Goal: Information Seeking & Learning: Learn about a topic

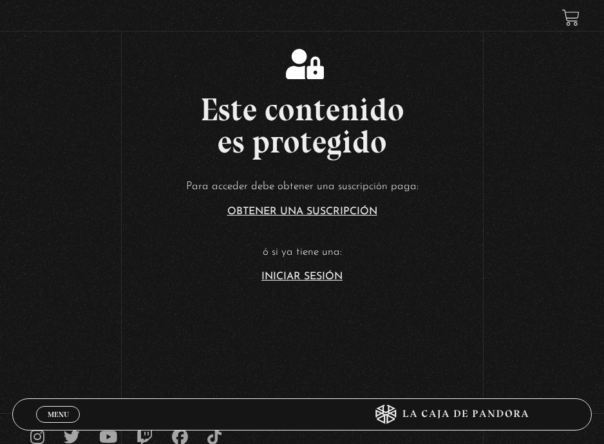
scroll to position [64, 0]
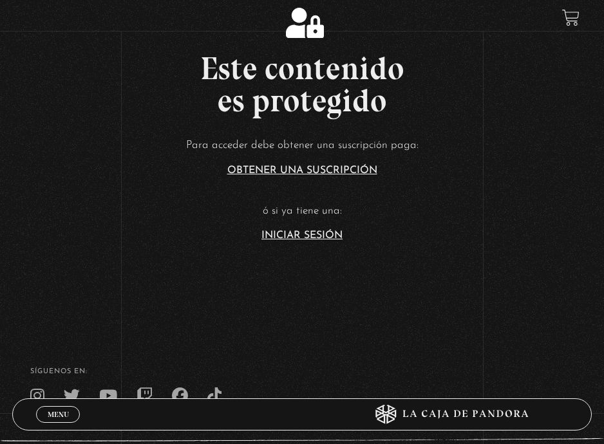
click at [293, 228] on article "Para acceder debe obtener una suscripción paga: Obtener una suscripción ó si ya…" at bounding box center [302, 188] width 604 height 105
click at [292, 237] on link "Iniciar Sesión" at bounding box center [301, 235] width 81 height 10
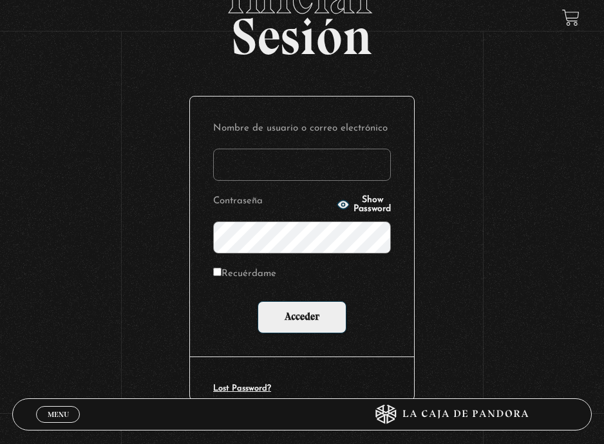
scroll to position [193, 0]
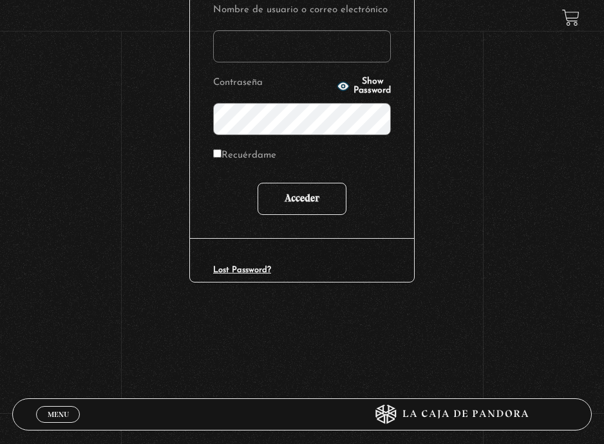
type input "[EMAIL_ADDRESS][DOMAIN_NAME]"
drag, startPoint x: 299, startPoint y: 211, endPoint x: 211, endPoint y: 151, distance: 106.9
click at [211, 151] on div "Nombre de usuario o correo electrónico [EMAIL_ADDRESS][DOMAIN_NAME] Contraseña …" at bounding box center [302, 108] width 224 height 260
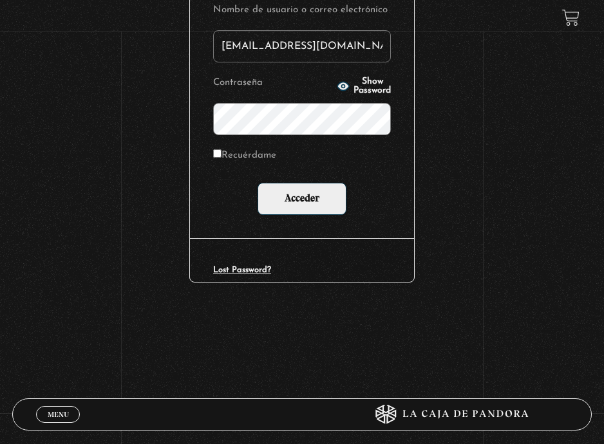
click at [219, 156] on input "Recuérdame" at bounding box center [217, 153] width 8 height 8
checkbox input "true"
click at [302, 205] on input "Acceder" at bounding box center [301, 199] width 89 height 32
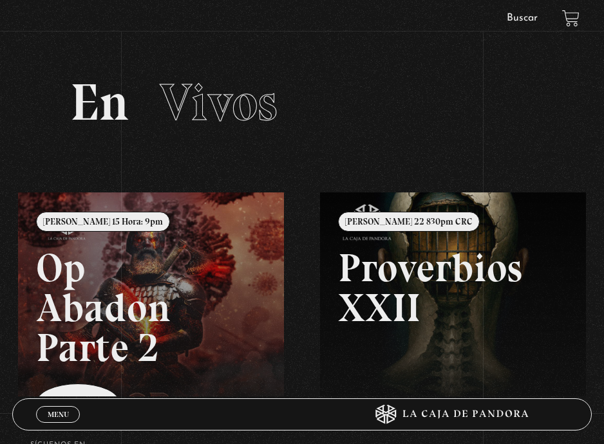
click at [535, 17] on link "Buscar" at bounding box center [521, 18] width 31 height 10
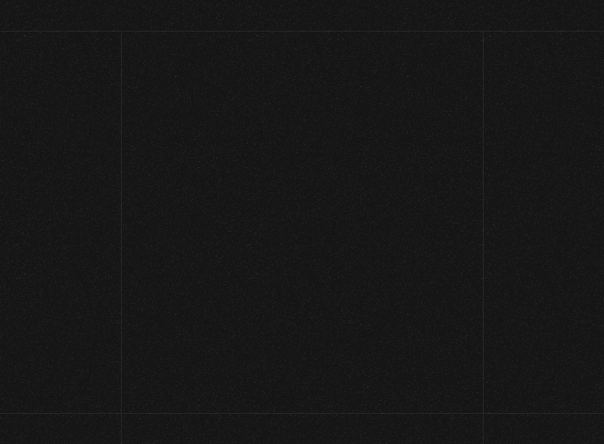
click at [526, 19] on link "Buscar" at bounding box center [521, 18] width 31 height 10
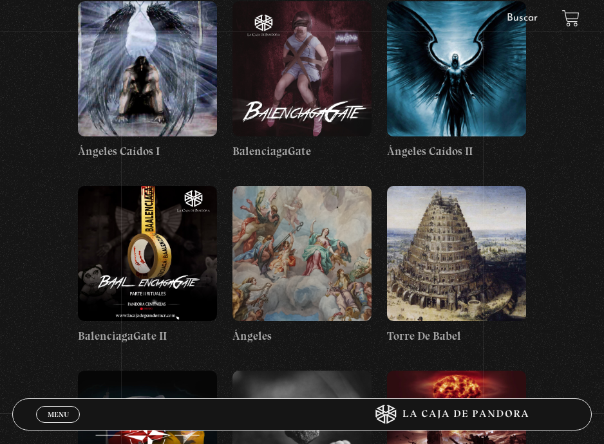
scroll to position [13414, 0]
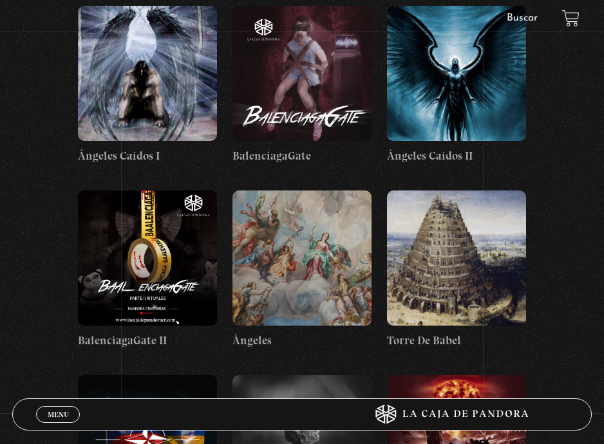
click at [169, 190] on figure at bounding box center [147, 257] width 139 height 135
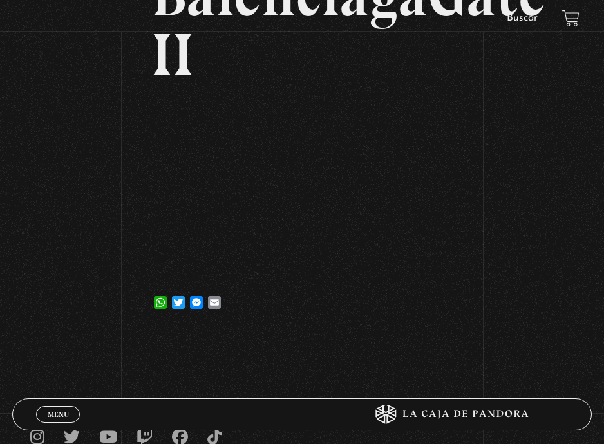
scroll to position [257, 0]
